Goal: Transaction & Acquisition: Obtain resource

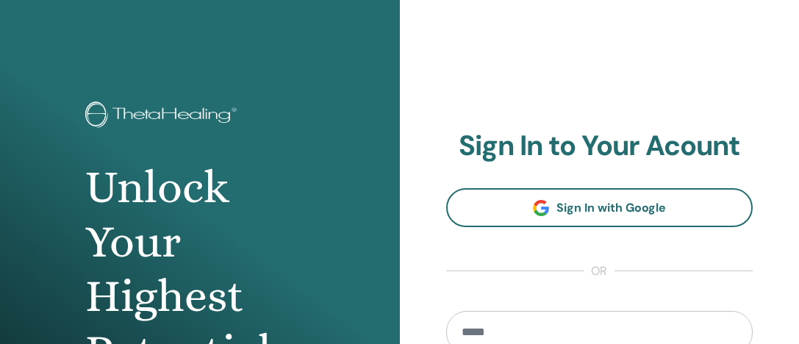
scroll to position [188, 0]
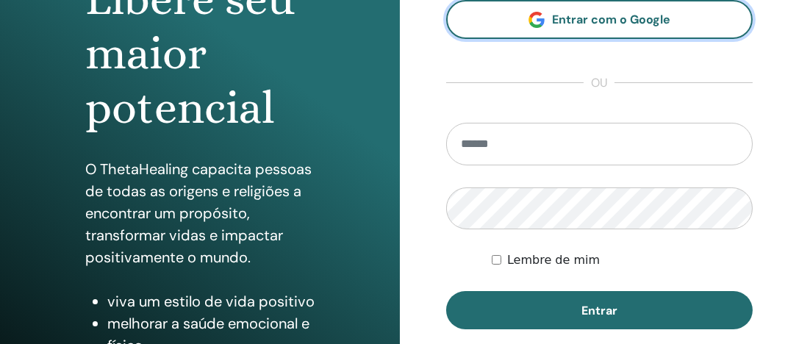
click at [636, 10] on link "Entrar com o Google" at bounding box center [599, 19] width 307 height 39
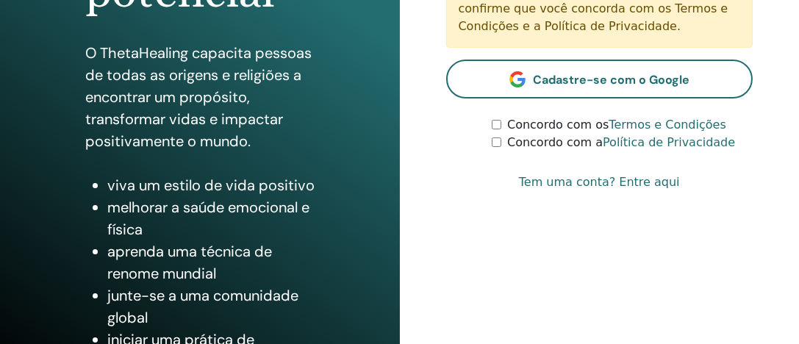
scroll to position [214, 0]
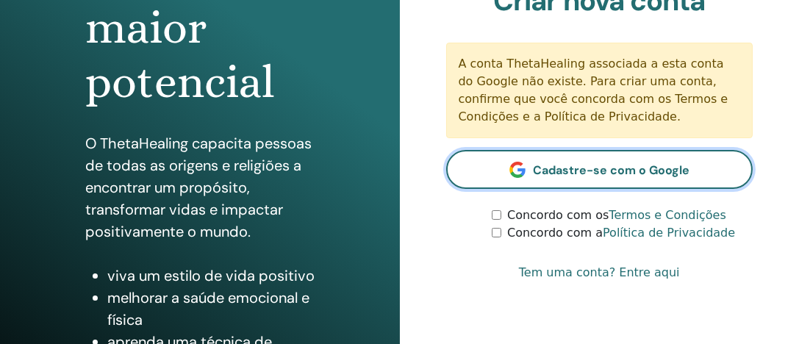
click at [607, 169] on font "Cadastre-se com o Google" at bounding box center [611, 169] width 157 height 15
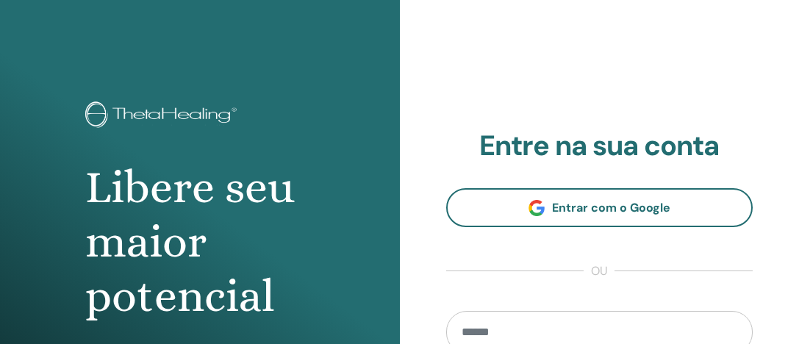
scroll to position [189, 0]
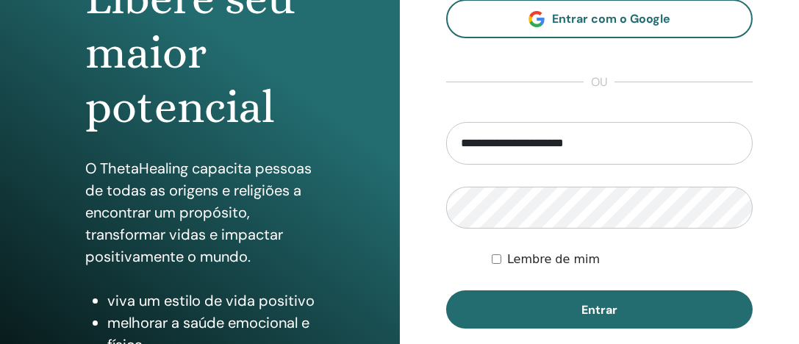
type input "**********"
click at [670, 314] on button "Entrar" at bounding box center [599, 309] width 307 height 38
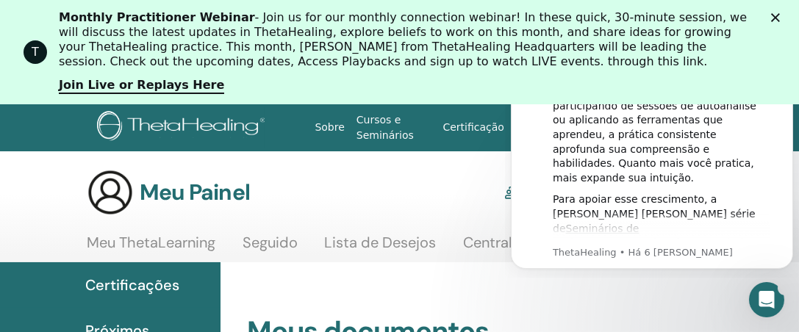
click at [780, 15] on icon "Fechar" at bounding box center [775, 17] width 9 height 9
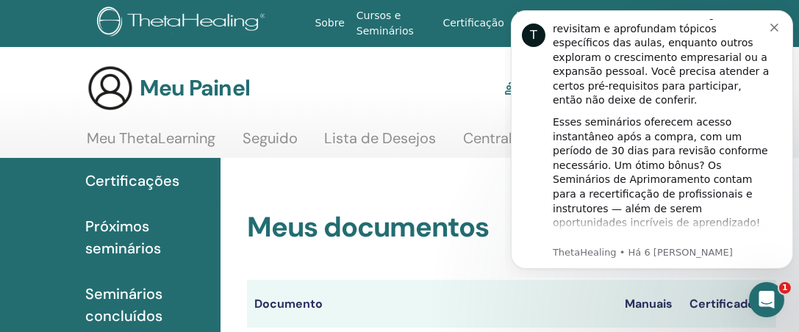
scroll to position [367, 0]
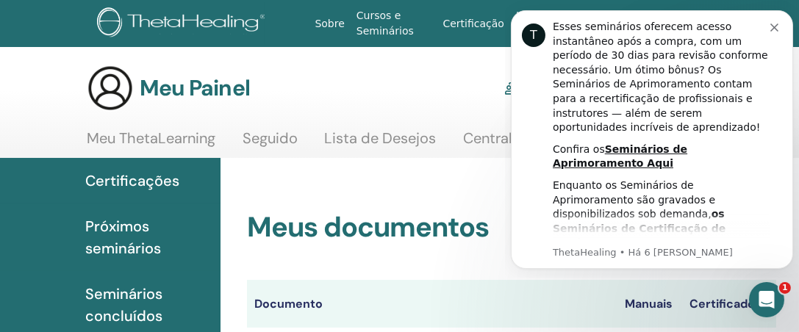
click at [707, 316] on font "Seminários para Praticantes aqui" at bounding box center [657, 329] width 211 height 26
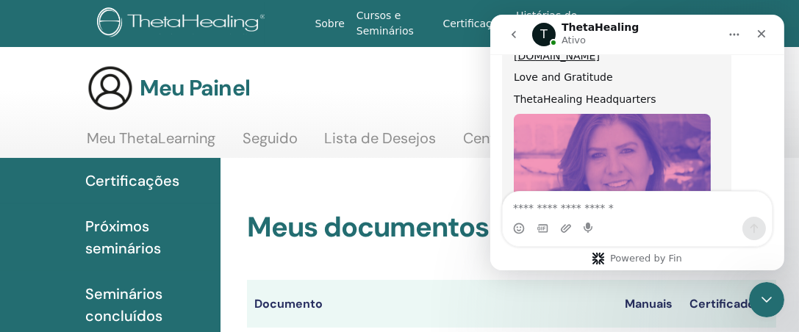
scroll to position [958, 0]
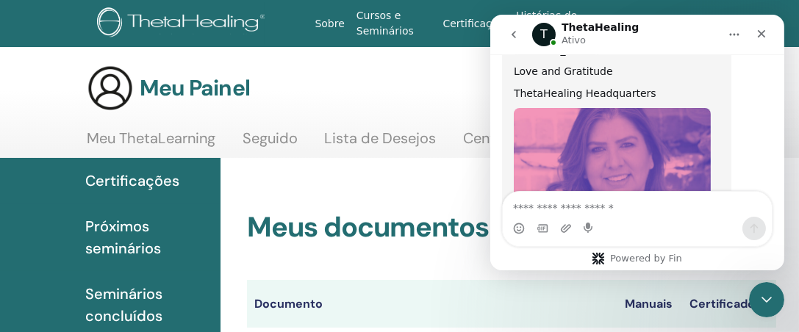
click at [760, 36] on icon "Fechar" at bounding box center [761, 34] width 12 height 12
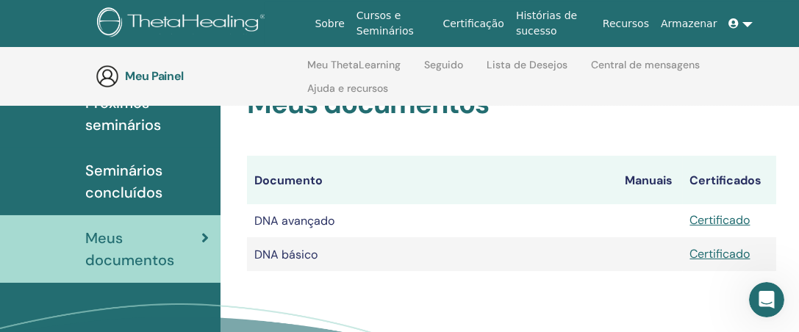
scroll to position [206, 0]
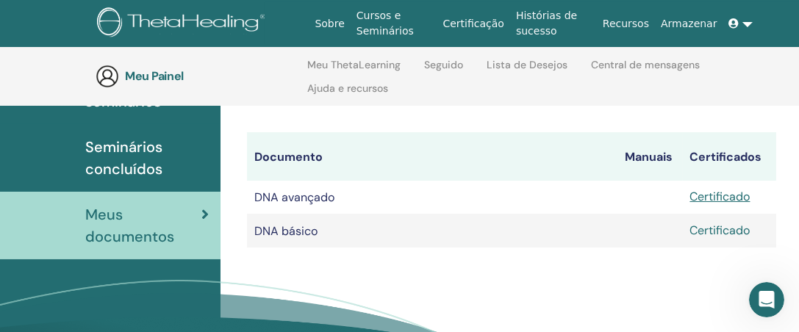
click at [719, 231] on font "Certificado" at bounding box center [720, 230] width 60 height 15
